Goal: Information Seeking & Learning: Learn about a topic

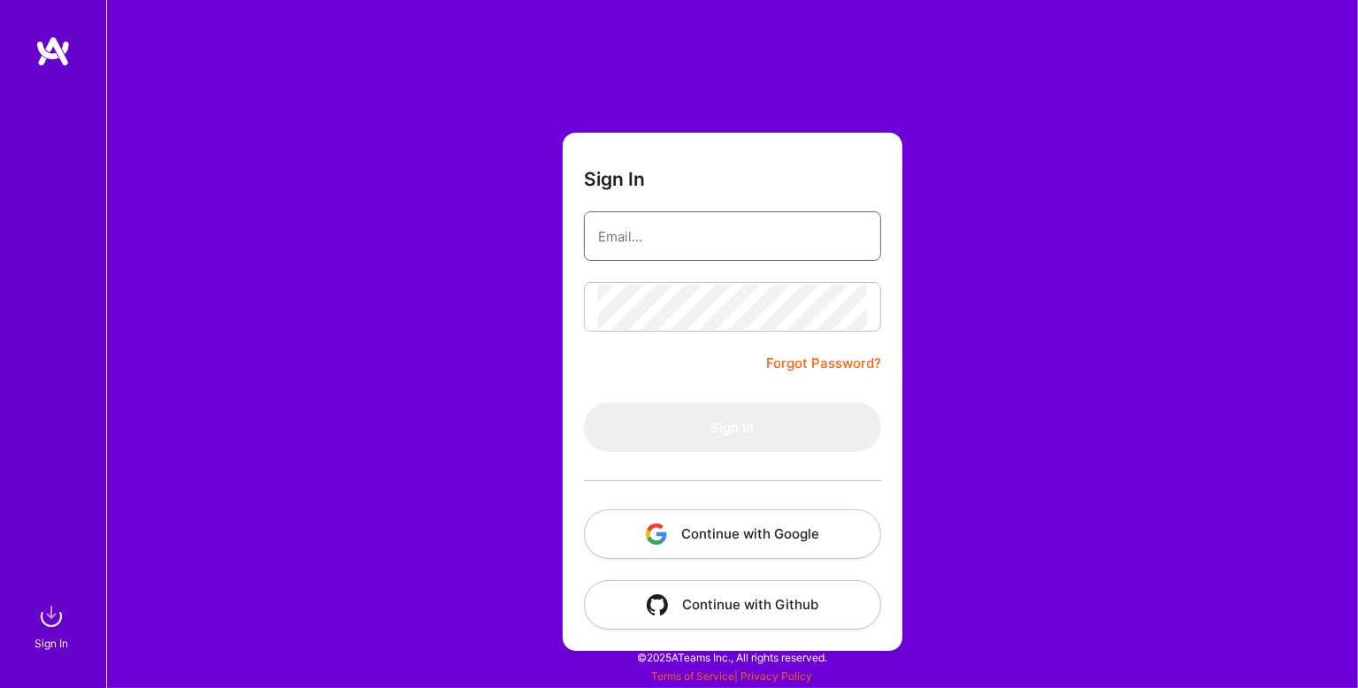
click at [764, 227] on input "email" at bounding box center [732, 236] width 269 height 45
type input "[PERSON_NAME][EMAIL_ADDRESS][DOMAIN_NAME]"
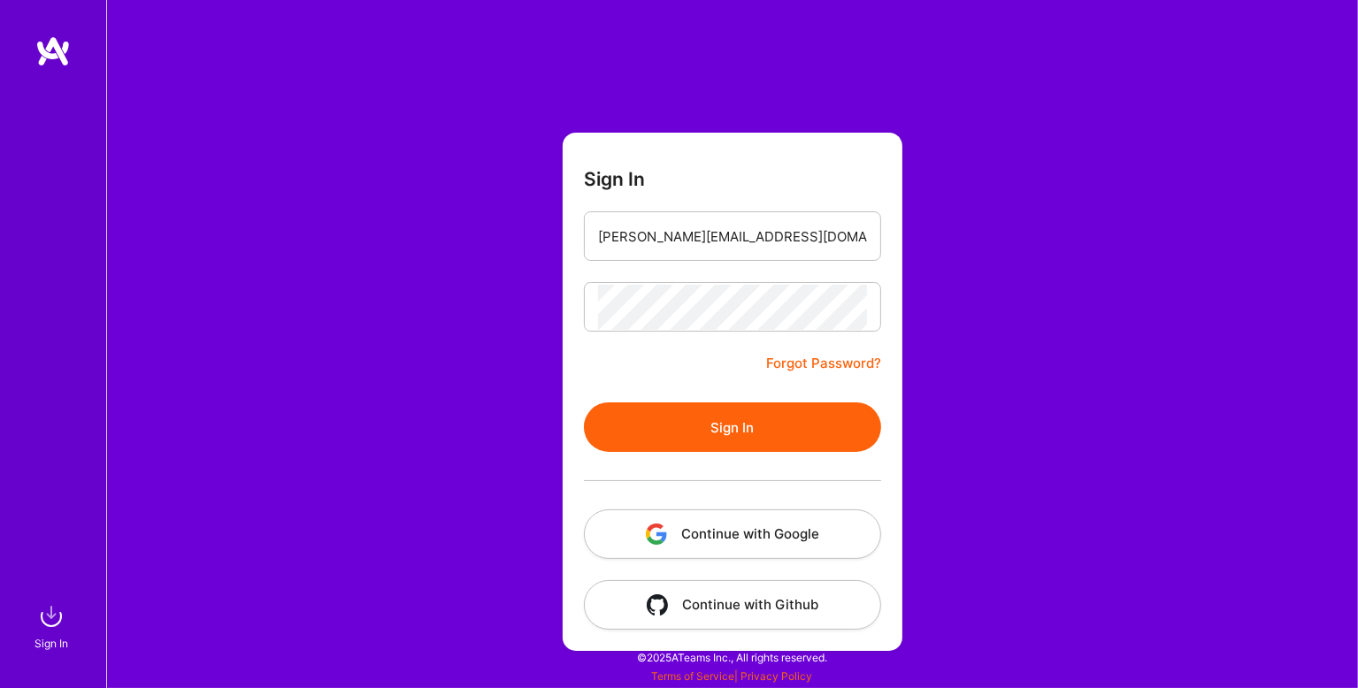
click at [730, 416] on button "Sign In" at bounding box center [732, 428] width 297 height 50
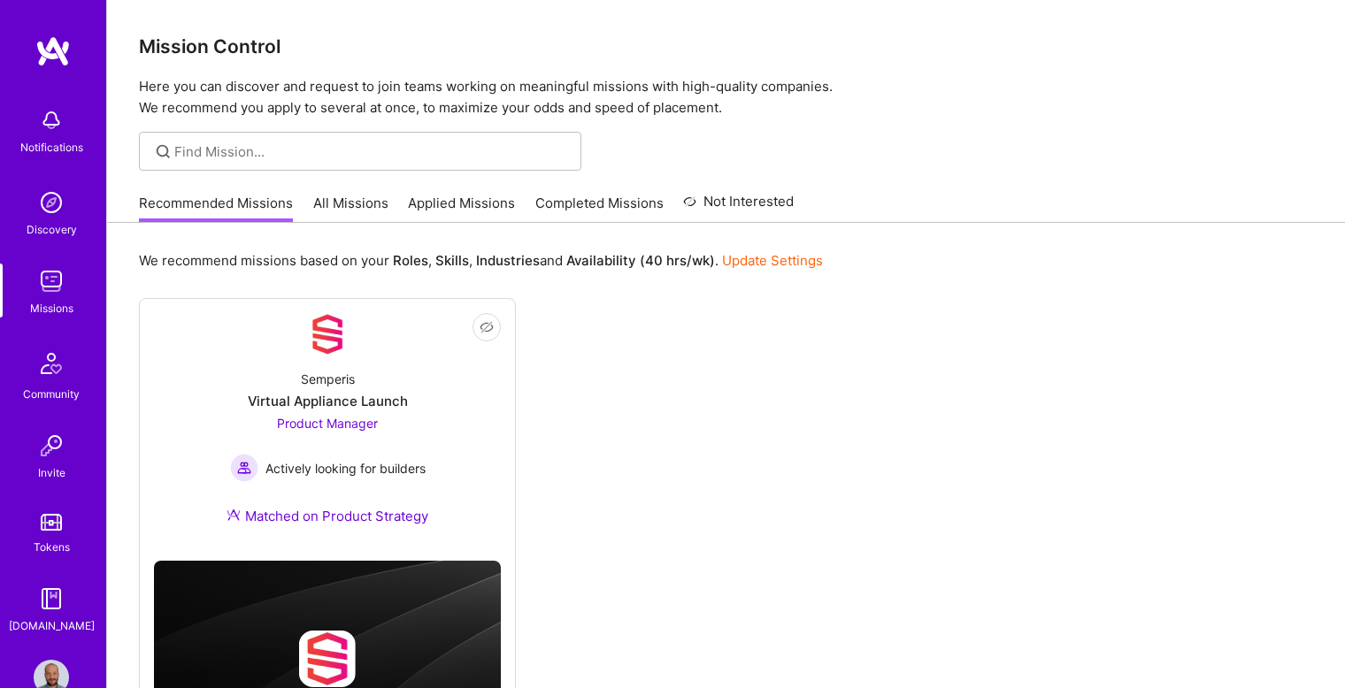
click at [359, 186] on div "Recommended Missions All Missions Applied Missions Completed Missions Not Inter…" at bounding box center [466, 203] width 655 height 38
click at [357, 202] on link "All Missions" at bounding box center [350, 208] width 75 height 29
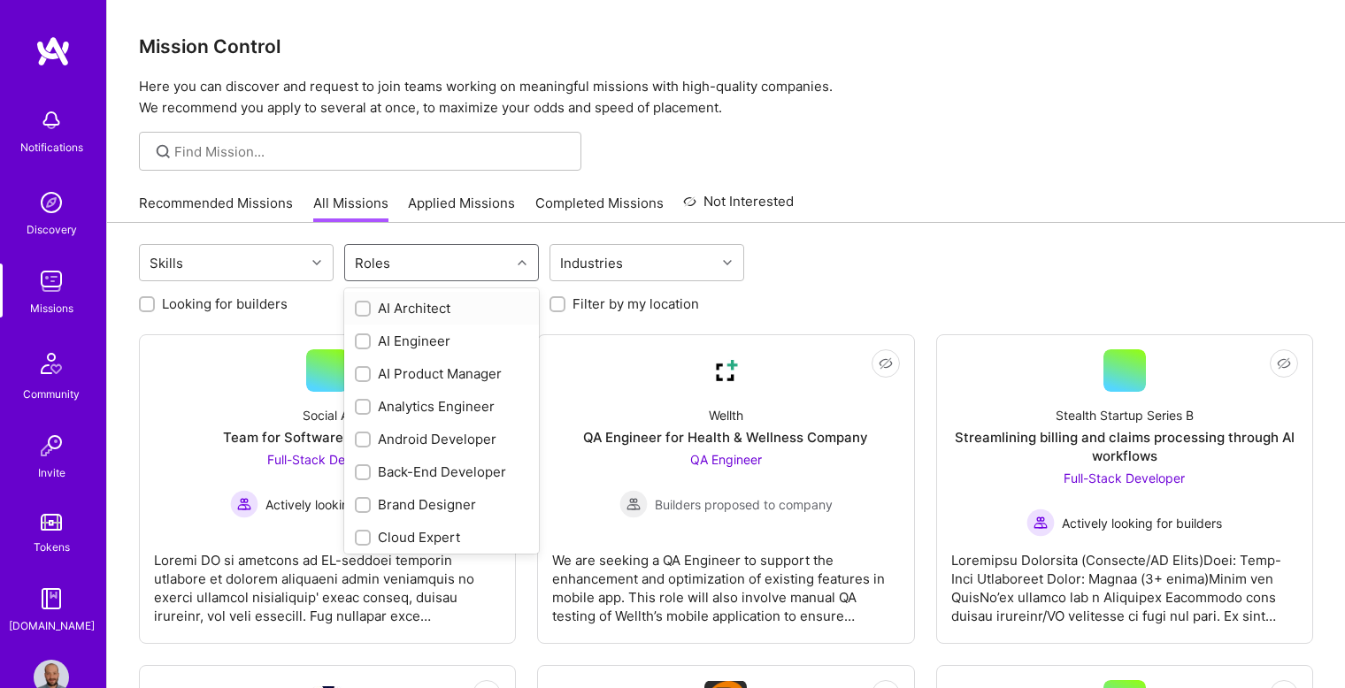
click at [449, 255] on div "Roles" at bounding box center [427, 262] width 165 height 35
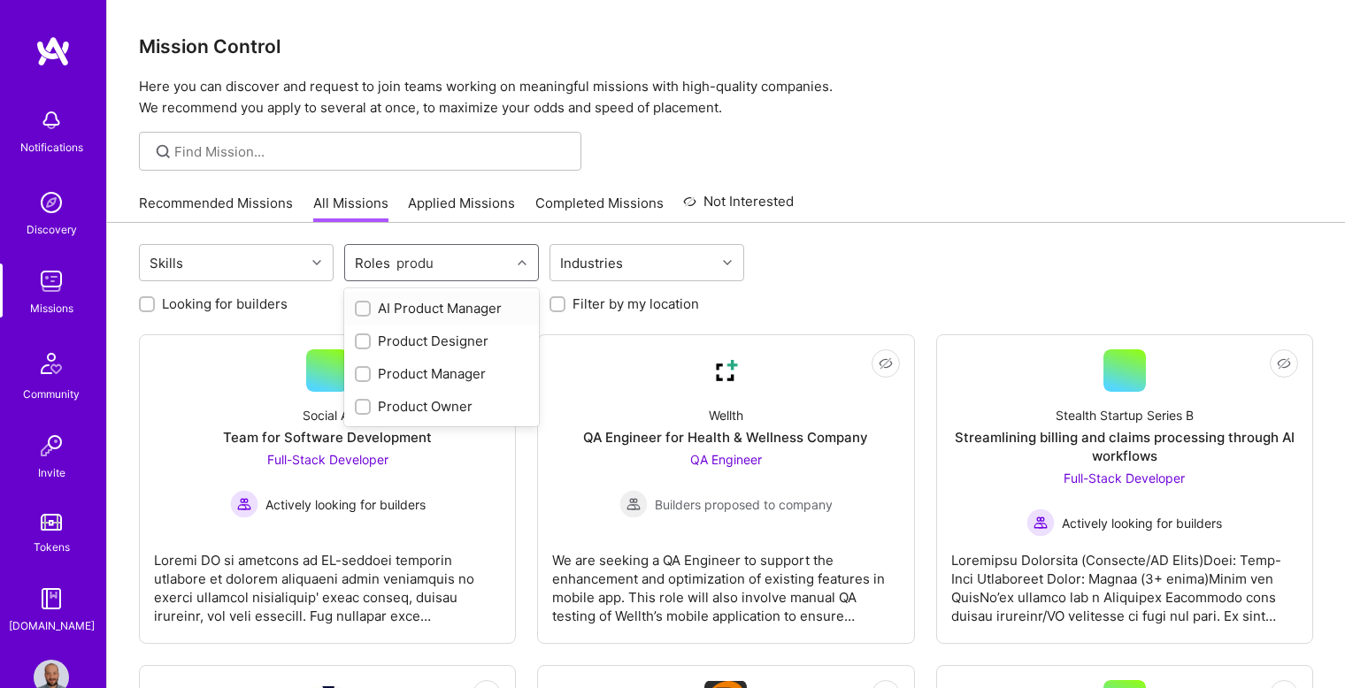
type input "produc"
click at [365, 370] on input "checkbox" at bounding box center [364, 375] width 12 height 12
checkbox input "true"
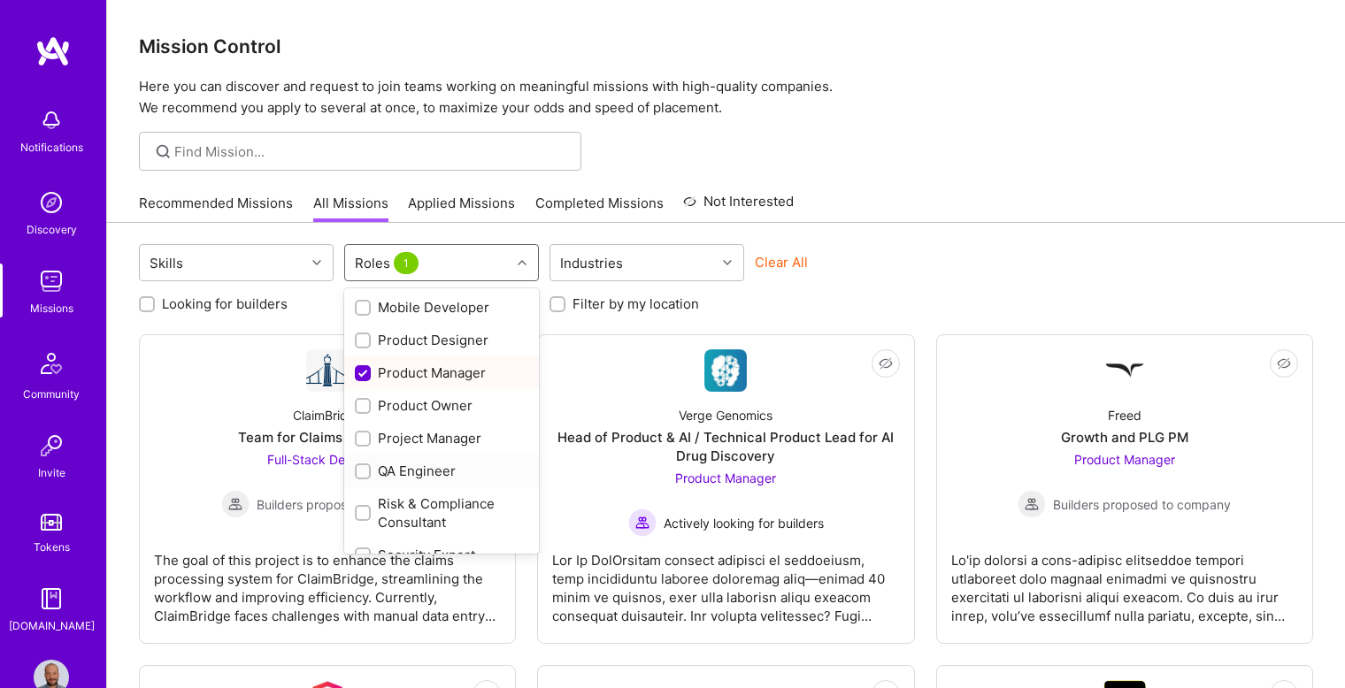
scroll to position [683, 0]
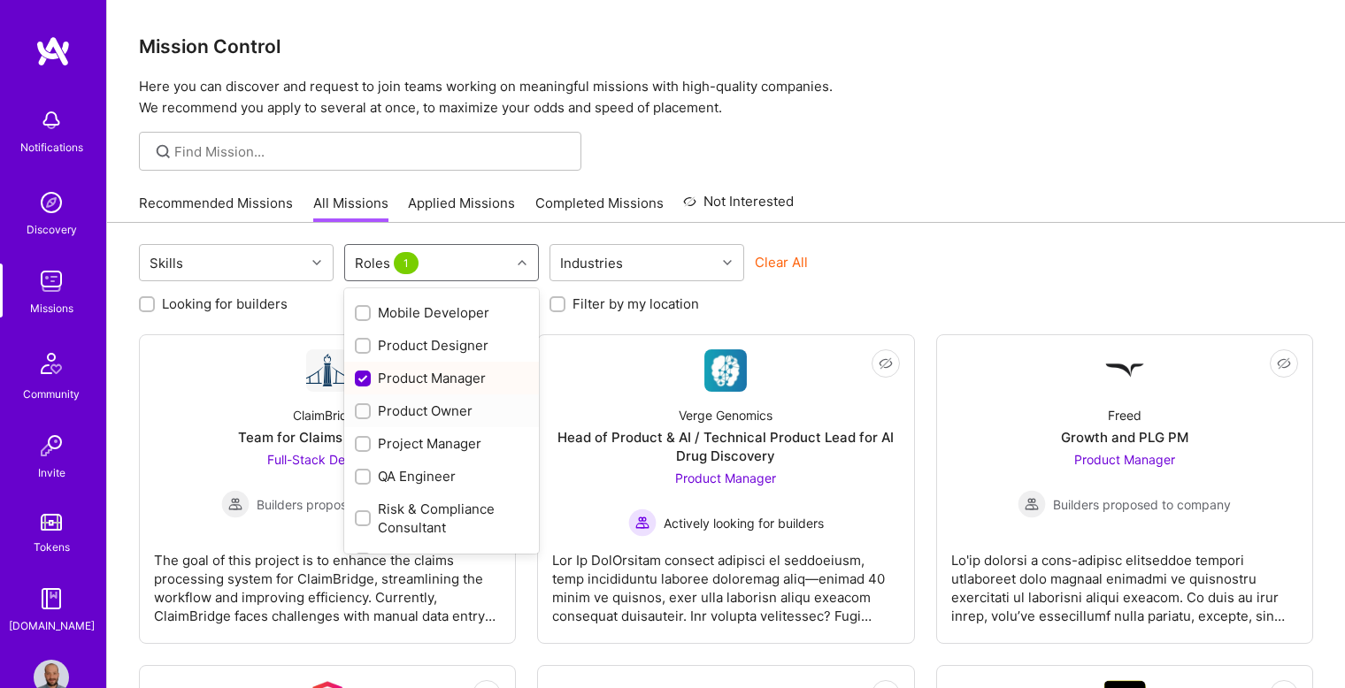
click at [362, 414] on input "checkbox" at bounding box center [364, 412] width 12 height 12
checkbox input "true"
click at [365, 448] on input "checkbox" at bounding box center [364, 445] width 12 height 12
checkbox input "true"
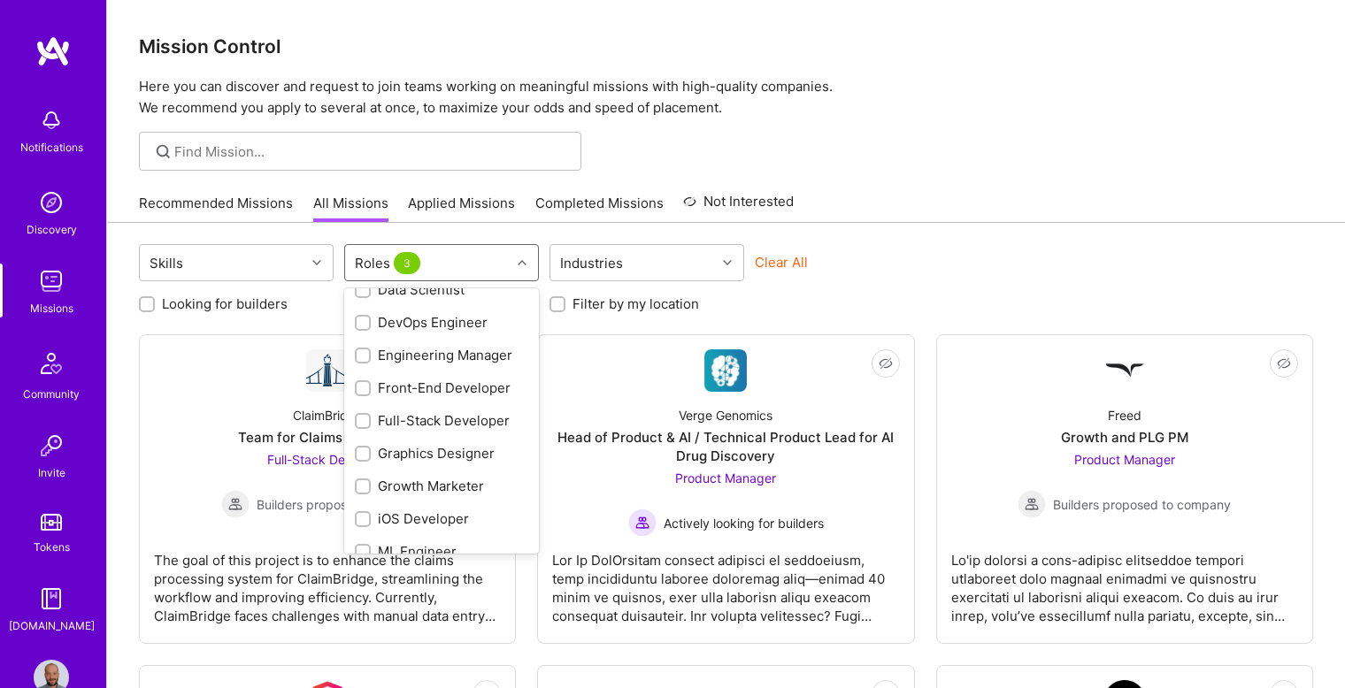
scroll to position [275, 0]
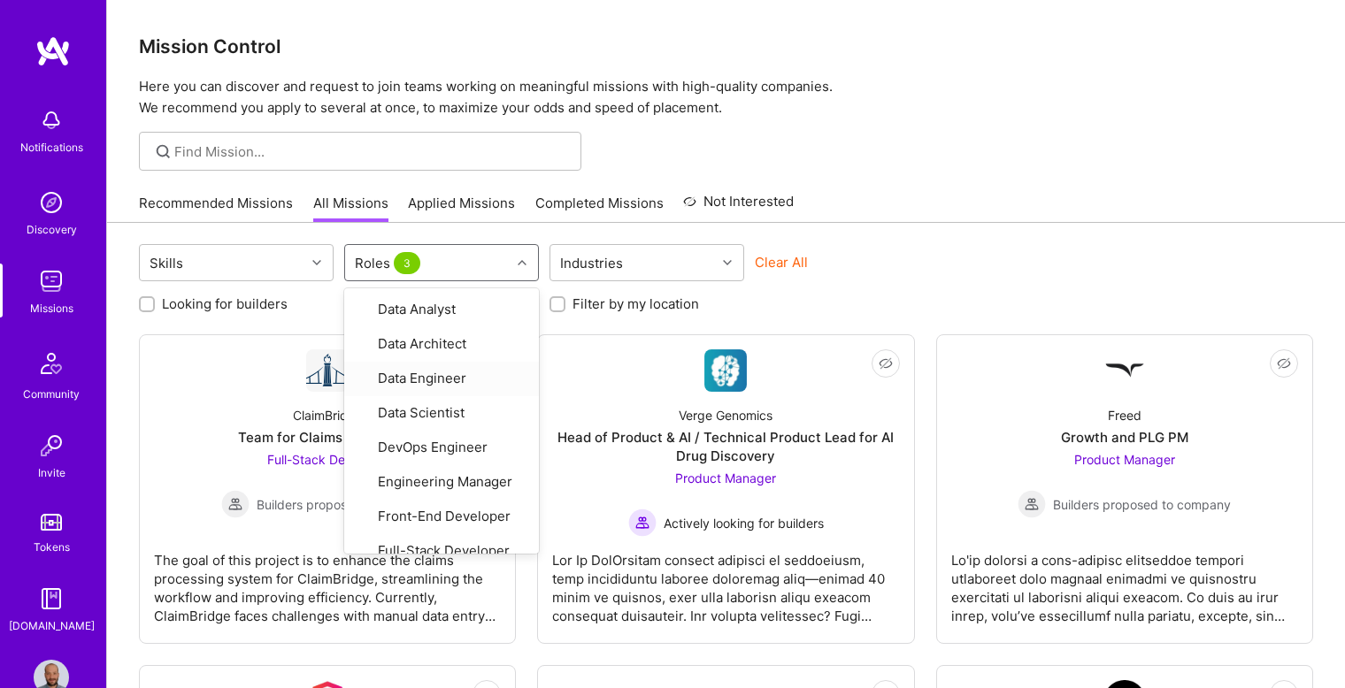
click at [963, 282] on div "Skills option Project Manager, selected. option Data Engineer focused, 11 of 33…" at bounding box center [726, 265] width 1174 height 42
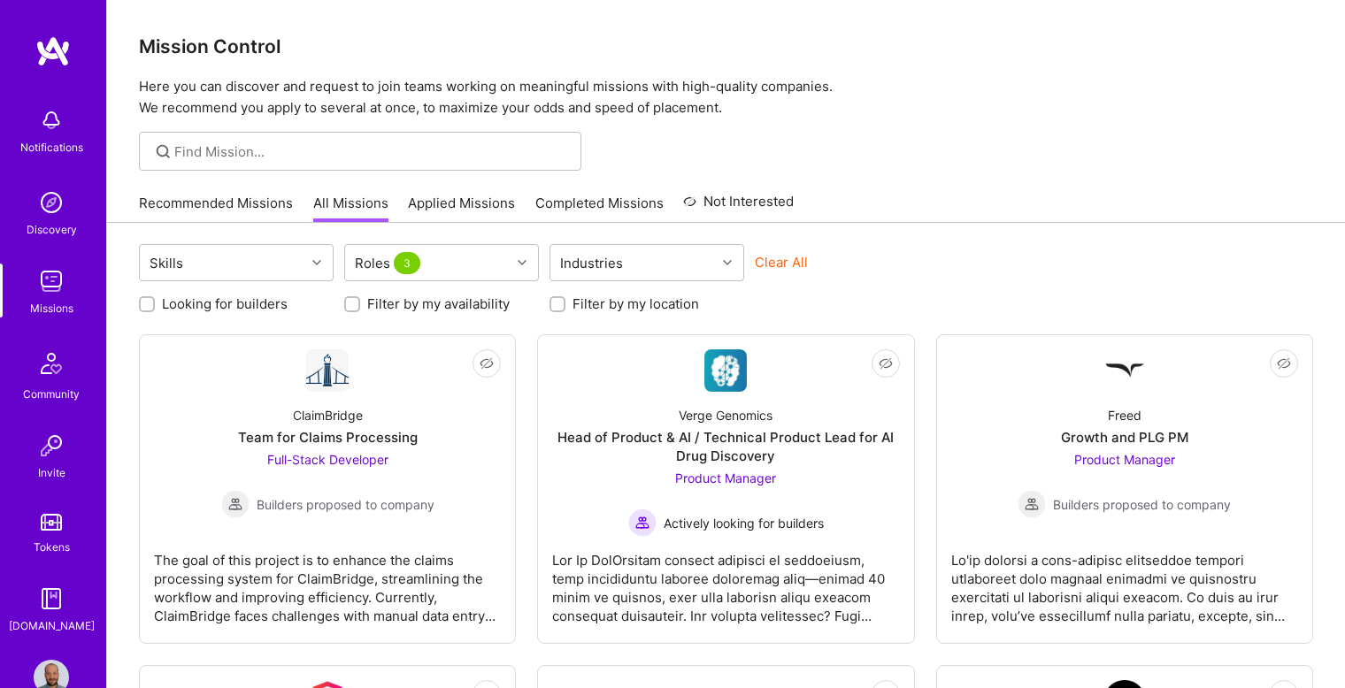
click at [258, 296] on label "Looking for builders" at bounding box center [225, 304] width 126 height 19
click at [155, 299] on input "Looking for builders" at bounding box center [148, 305] width 12 height 12
checkbox input "true"
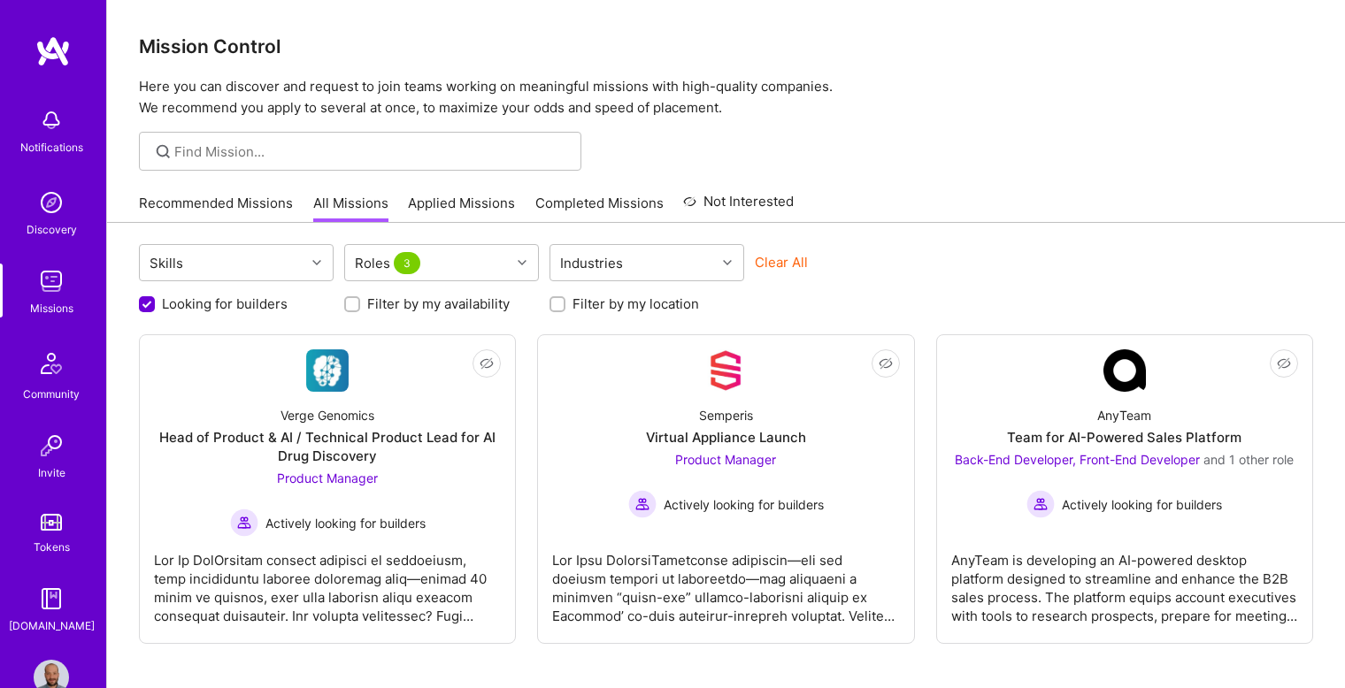
click at [594, 302] on label "Filter by my location" at bounding box center [635, 304] width 127 height 19
click at [565, 302] on input "Filter by my location" at bounding box center [559, 305] width 12 height 12
checkbox input "true"
